Goal: Use online tool/utility: Utilize a website feature to perform a specific function

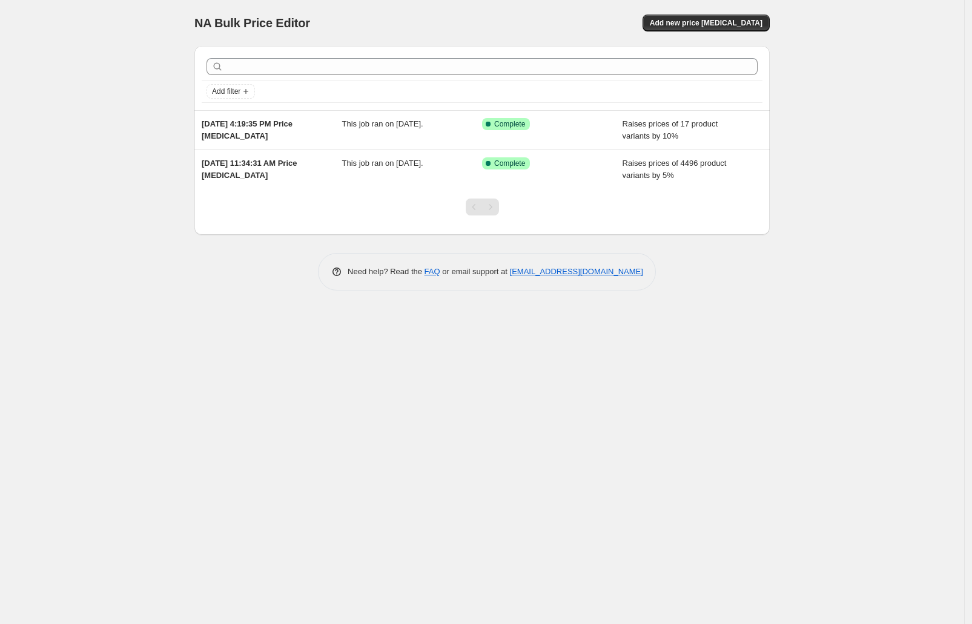
click at [361, 359] on div "NA Bulk Price Editor. This page is ready NA Bulk Price Editor Add new price [ME…" at bounding box center [482, 312] width 964 height 624
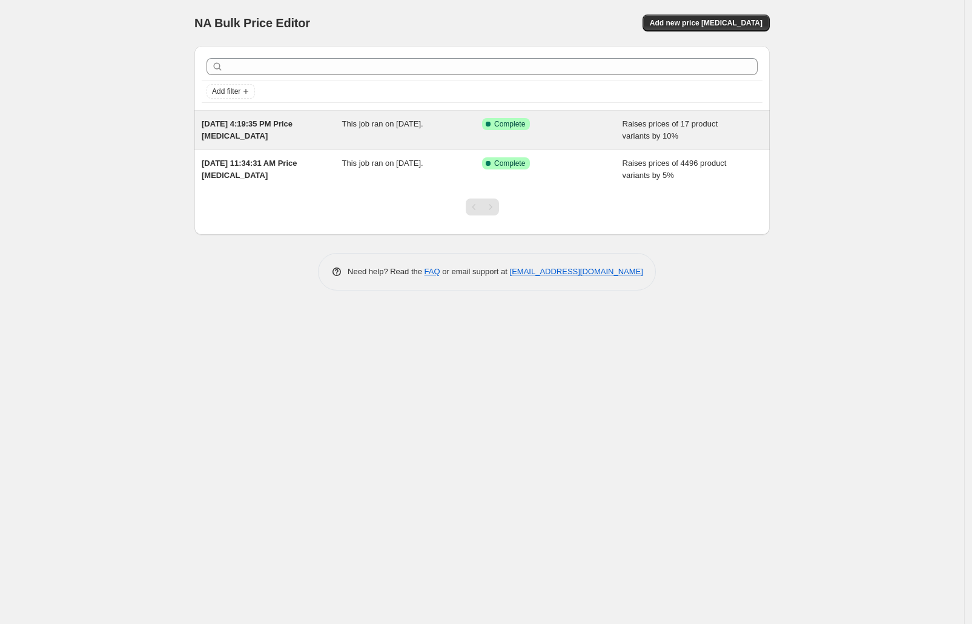
click at [592, 127] on div "Success Complete Complete" at bounding box center [543, 124] width 122 height 12
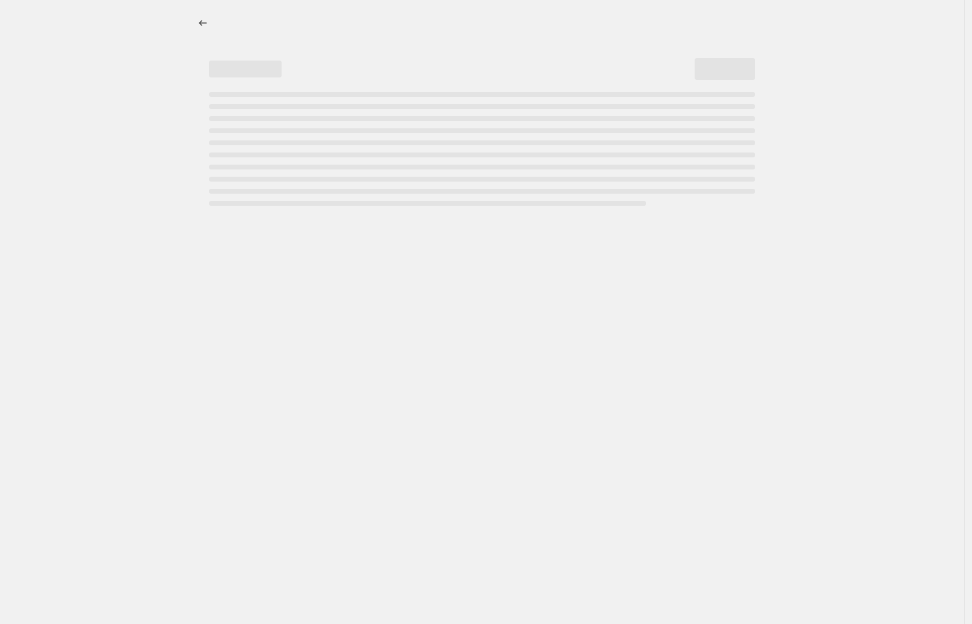
select select "percentage"
select select "vendor"
